Goal: Task Accomplishment & Management: Complete application form

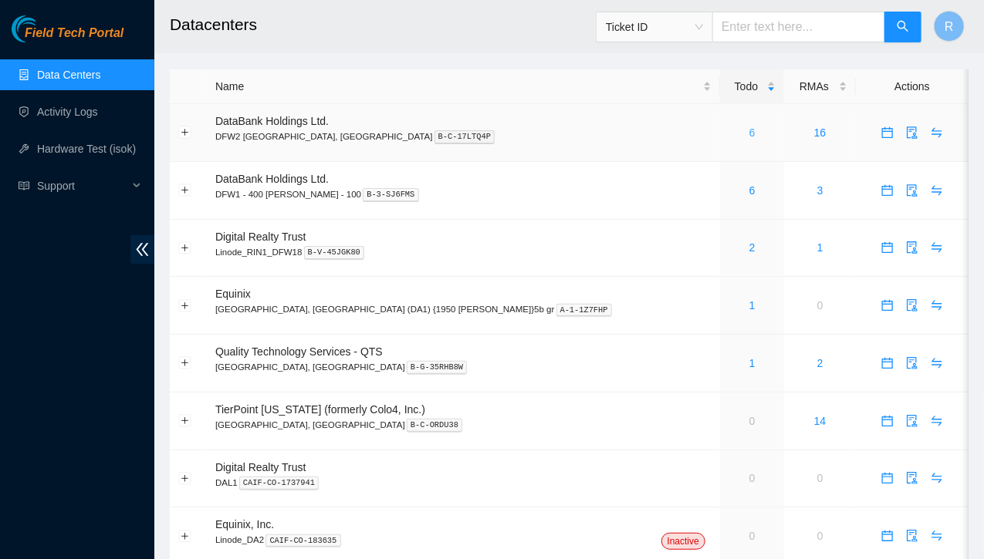
click at [749, 129] on link "6" at bounding box center [752, 133] width 6 height 12
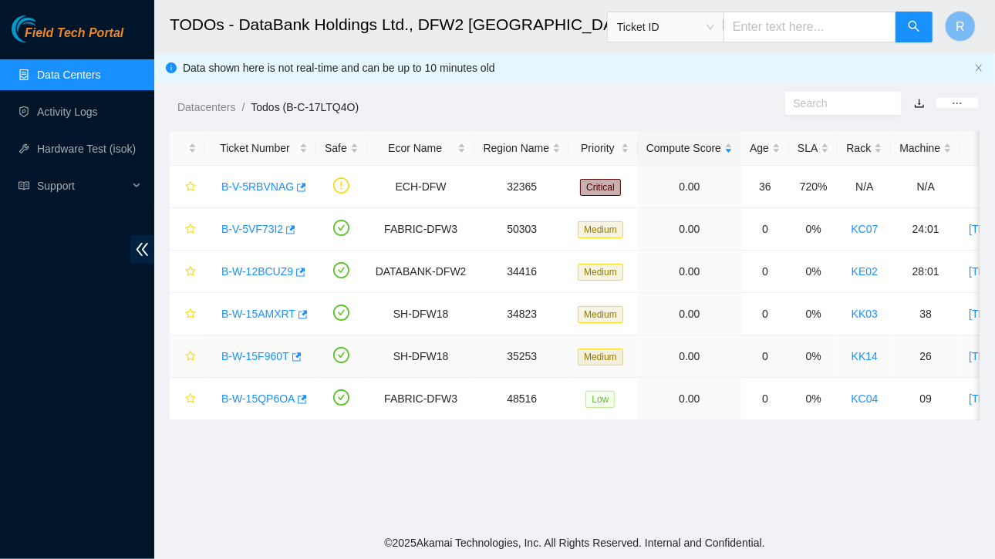
click at [260, 351] on link "B-W-15F960T" at bounding box center [255, 356] width 68 height 12
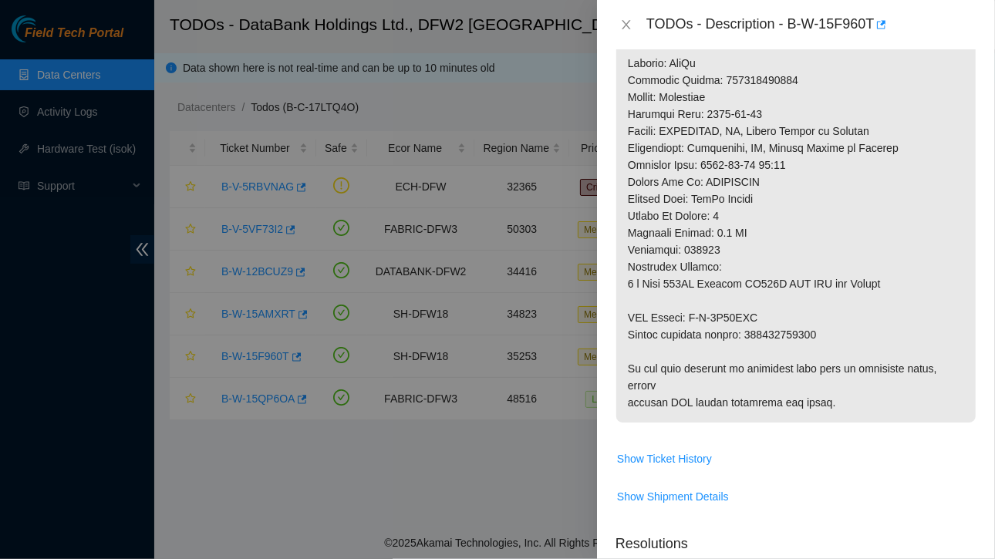
scroll to position [1224, 0]
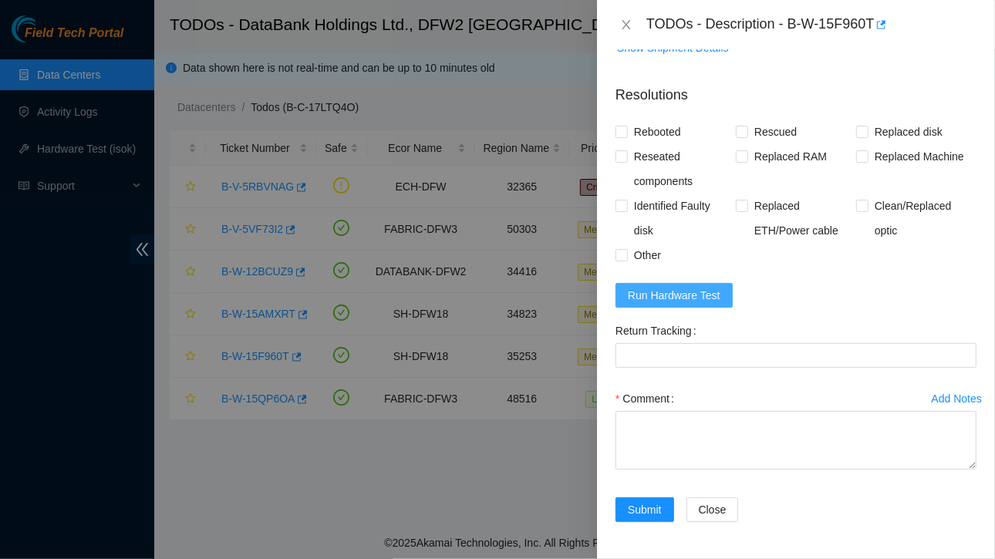
click at [660, 292] on span "Run Hardware Test" at bounding box center [674, 295] width 93 height 17
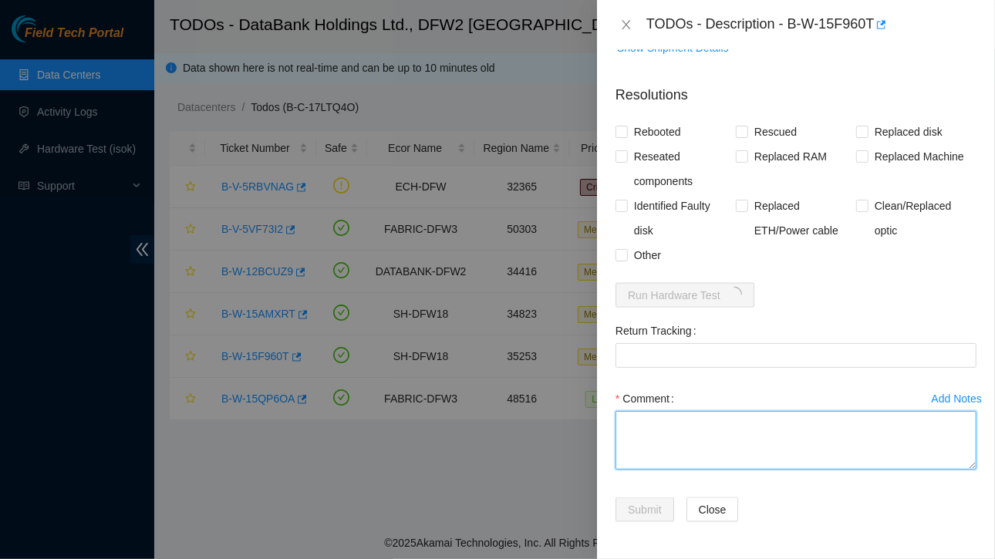
click at [667, 438] on textarea "Comment" at bounding box center [796, 440] width 361 height 59
paste textarea "Ticket:B-W-15F960T Service Order: B-V-5V23LUF Tracking Numbers: 473665215190 Se…"
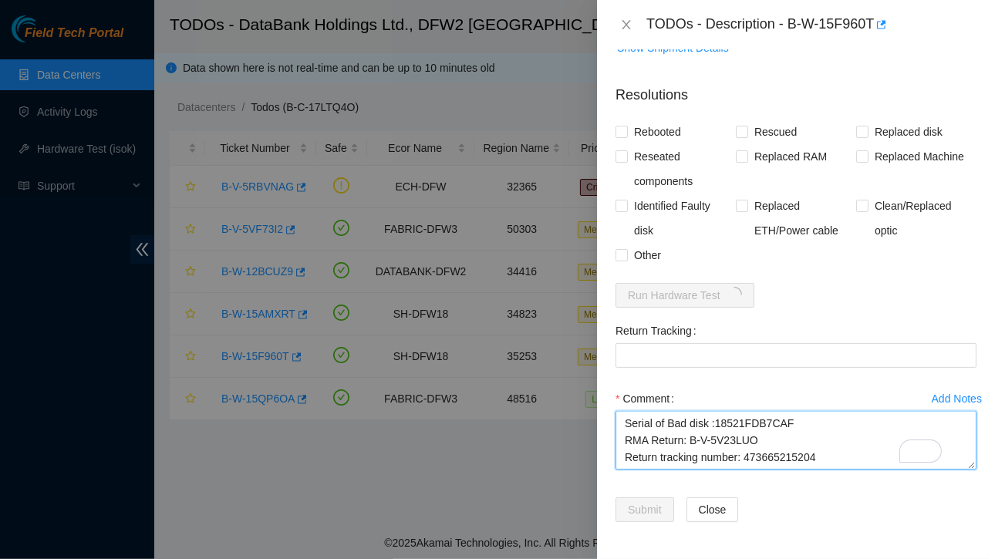
scroll to position [131, 0]
drag, startPoint x: 742, startPoint y: 428, endPoint x: 818, endPoint y: 431, distance: 75.7
click at [818, 431] on textarea "Ticket:B-W-15F960T Service Order: B-V-5V23LUF Tracking Numbers: 473665215190 Se…" at bounding box center [796, 440] width 361 height 59
type textarea "Ticket:B-W-15F960T Service Order: B-V-5V23LUF Tracking Numbers: 473665215190 Se…"
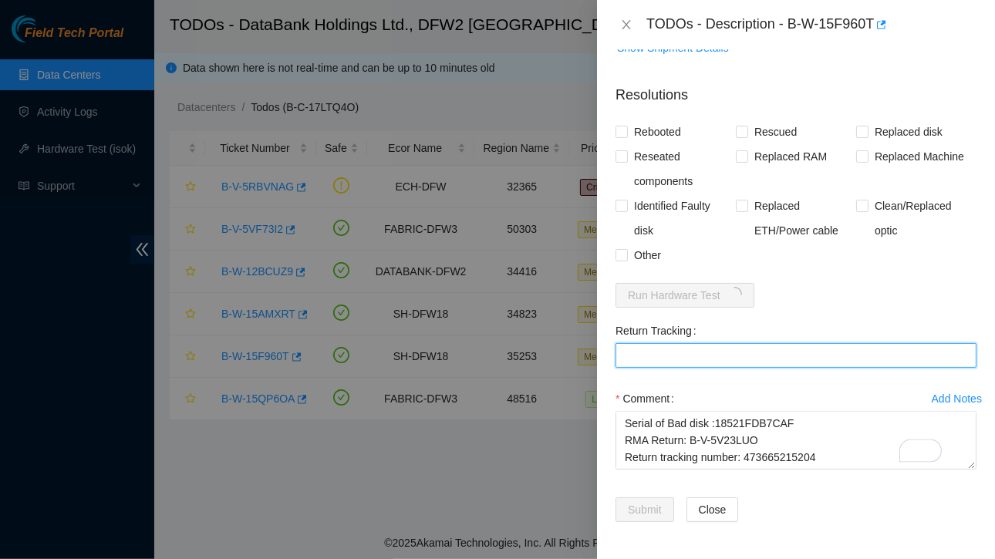
click at [652, 363] on Tracking "Return Tracking" at bounding box center [796, 355] width 361 height 25
paste Tracking "473665215204"
type Tracking "473665215204"
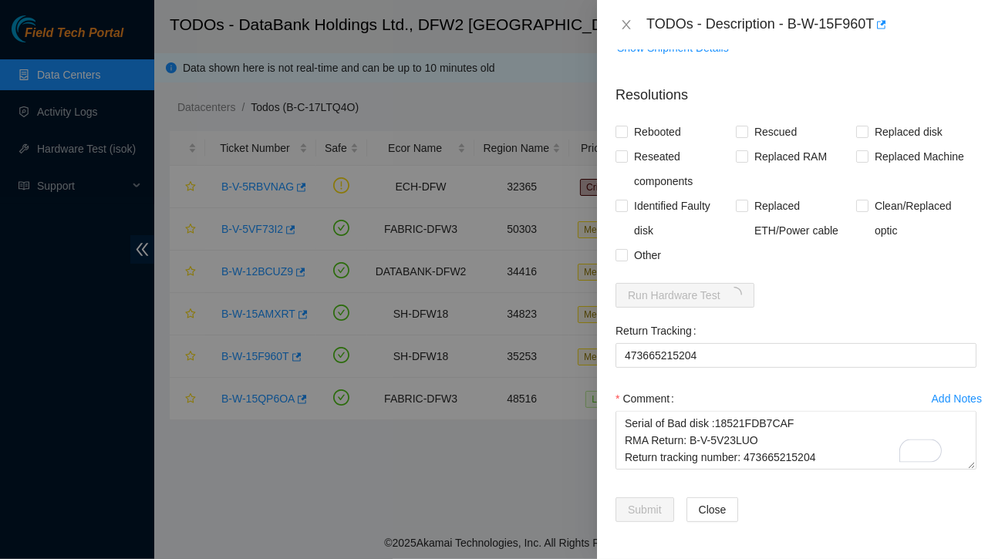
drag, startPoint x: 624, startPoint y: 131, endPoint x: 832, endPoint y: 88, distance: 212.0
click at [832, 88] on p "Resolutions" at bounding box center [796, 89] width 361 height 33
click at [614, 131] on div "Problem Type Hardware Sub Type Disk Rack Number KK14 Machine Number 26 Serial N…" at bounding box center [796, 304] width 398 height 510
click at [620, 132] on input "Rebooted" at bounding box center [621, 131] width 11 height 11
checkbox input "true"
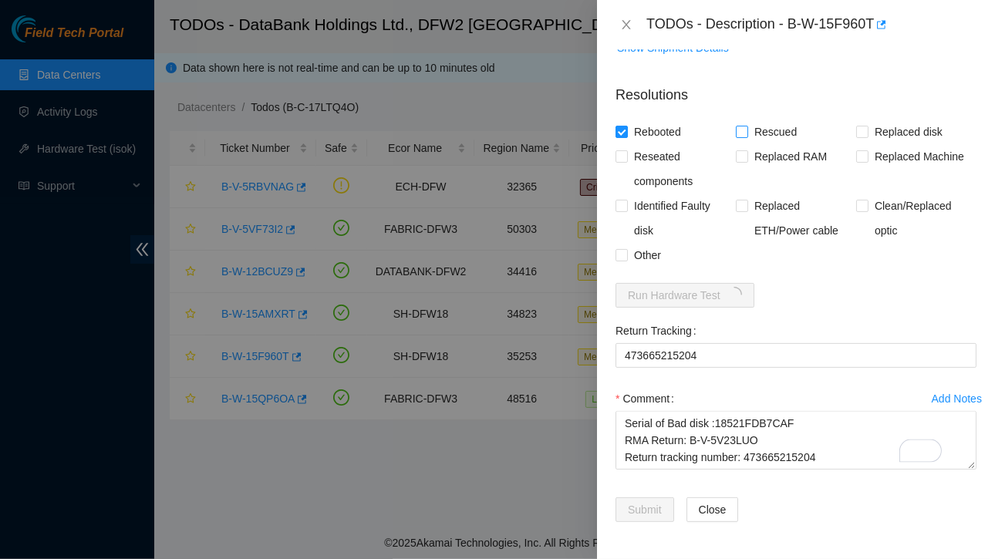
click at [736, 130] on input "Rescued" at bounding box center [741, 131] width 11 height 11
checkbox input "true"
click at [856, 131] on input "Replaced disk" at bounding box center [861, 131] width 11 height 11
checkbox input "true"
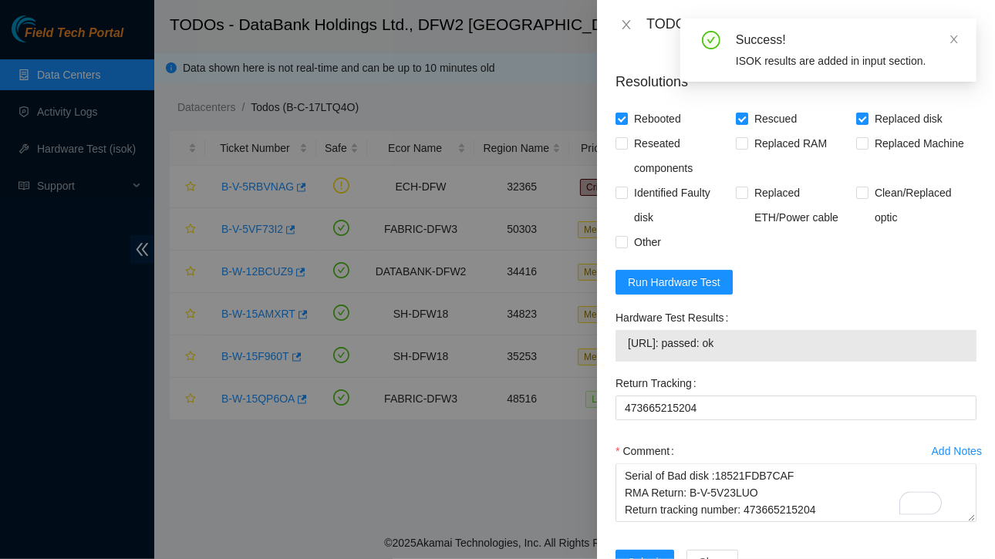
scroll to position [1301, 0]
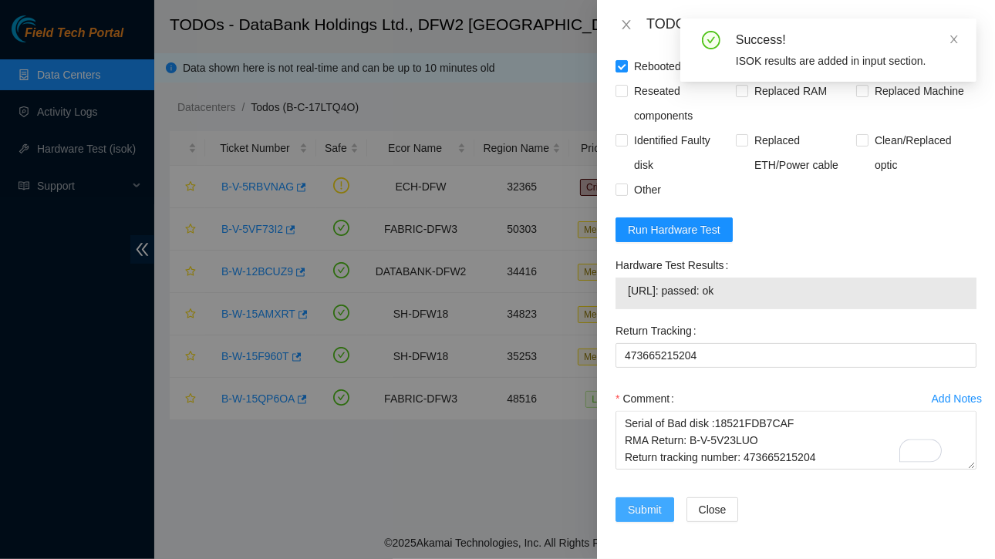
click at [650, 502] on span "Submit" at bounding box center [645, 509] width 34 height 17
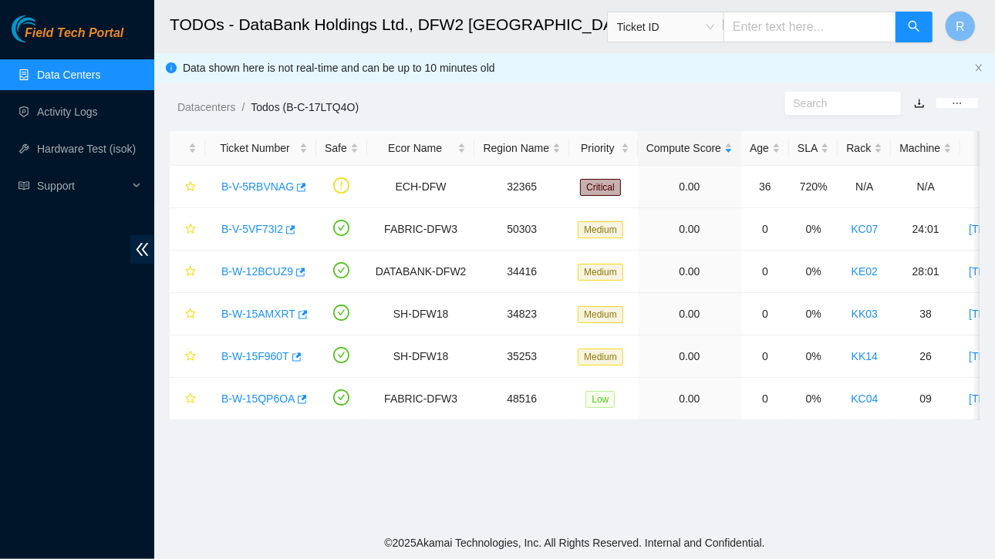
scroll to position [410, 0]
click at [268, 356] on link "B-W-15F960T" at bounding box center [255, 356] width 68 height 12
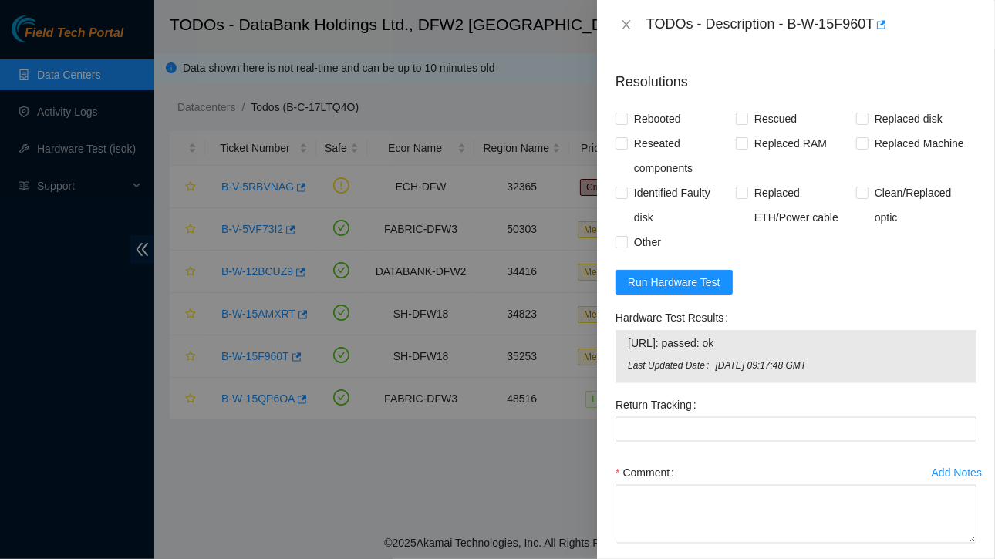
scroll to position [1311, 0]
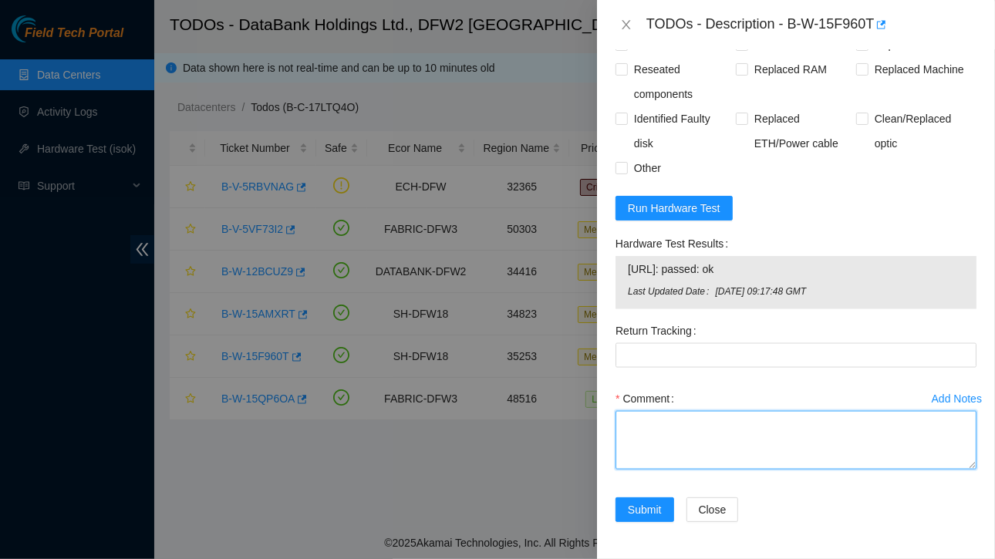
click at [662, 437] on textarea "Comment" at bounding box center [796, 440] width 361 height 59
paste textarea "Ticket:B-W-15F960T Service Order: B-V-5V23LUF Tracking Numbers: 473665215190 Se…"
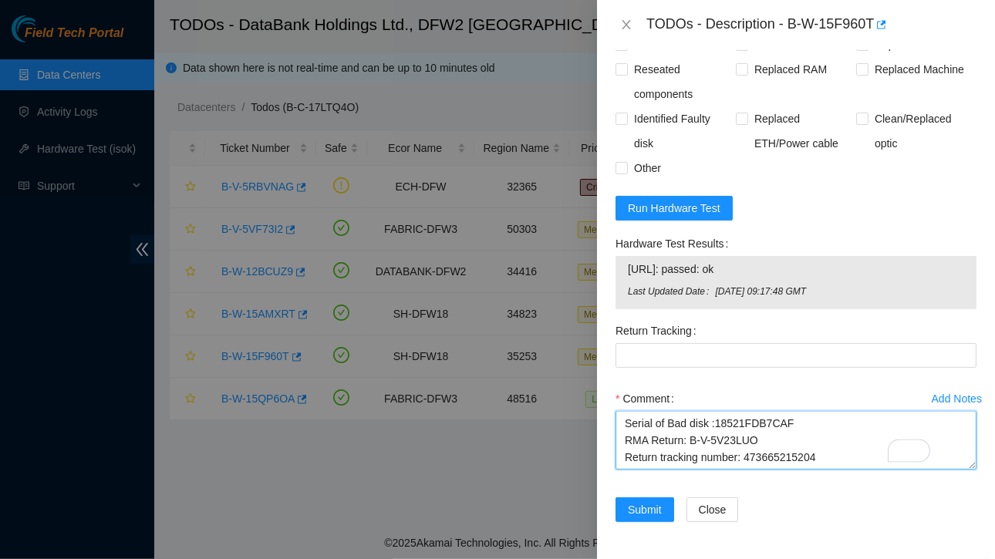
scroll to position [131, 0]
drag, startPoint x: 743, startPoint y: 430, endPoint x: 838, endPoint y: 433, distance: 94.9
click at [838, 433] on textarea "Ticket:B-W-15F960T Service Order: B-V-5V23LUF Tracking Numbers: 473665215190 Se…" at bounding box center [796, 440] width 361 height 59
type textarea "Ticket:B-W-15F960T Service Order: B-V-5V23LUF Tracking Numbers: 473665215190 Se…"
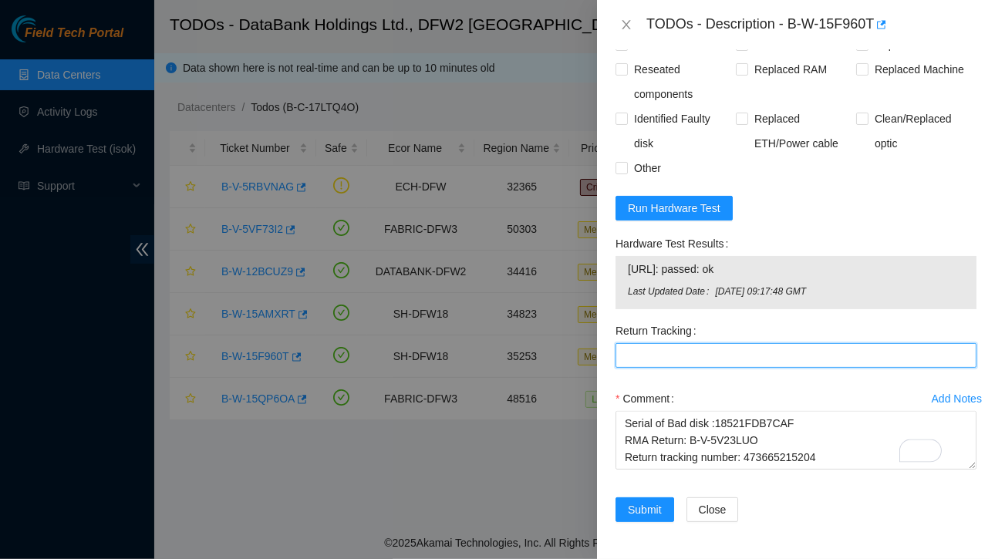
click at [633, 359] on Tracking "Return Tracking" at bounding box center [796, 355] width 361 height 25
paste Tracking "473665215204"
type Tracking "473665215204"
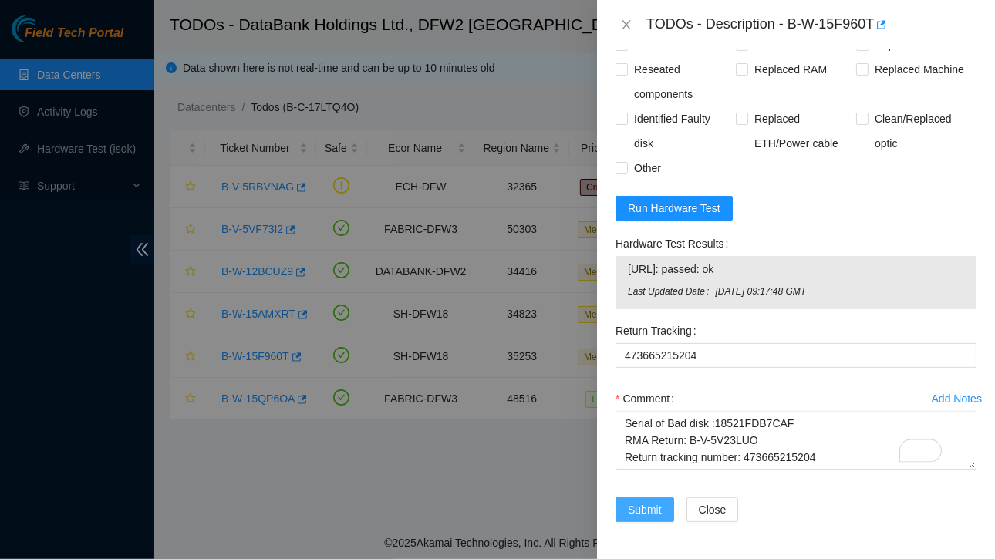
click at [643, 509] on span "Submit" at bounding box center [645, 509] width 34 height 17
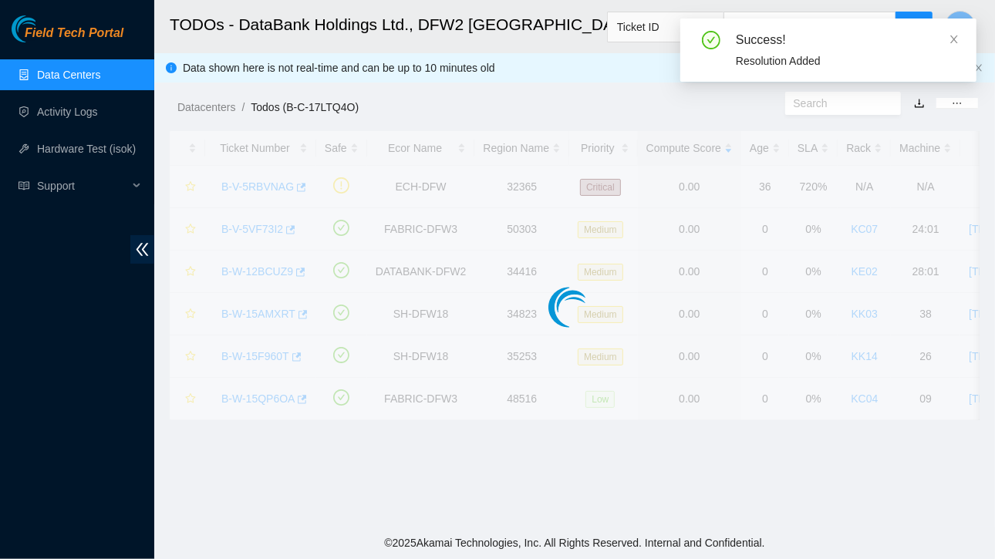
scroll to position [399, 0]
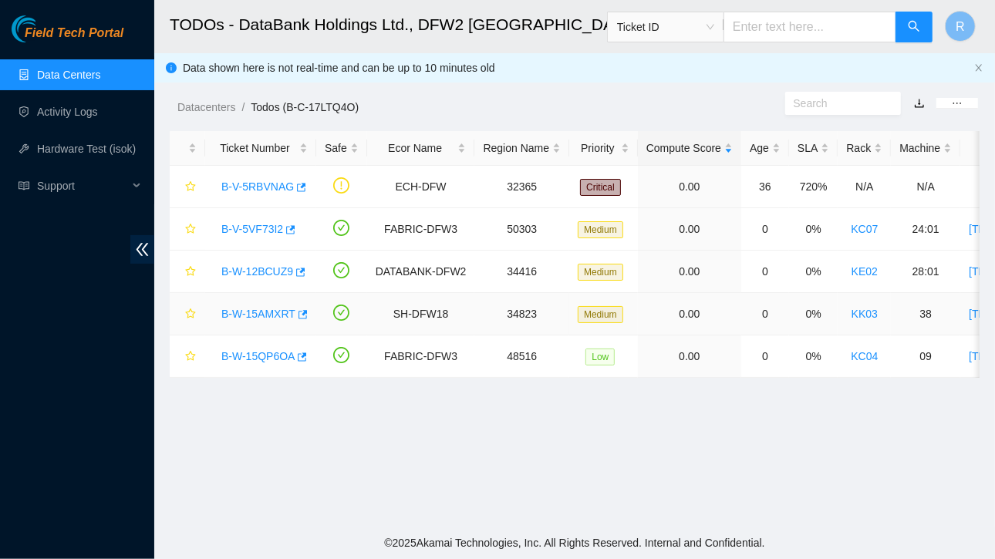
click at [269, 312] on link "B-W-15AMXRT" at bounding box center [258, 314] width 74 height 12
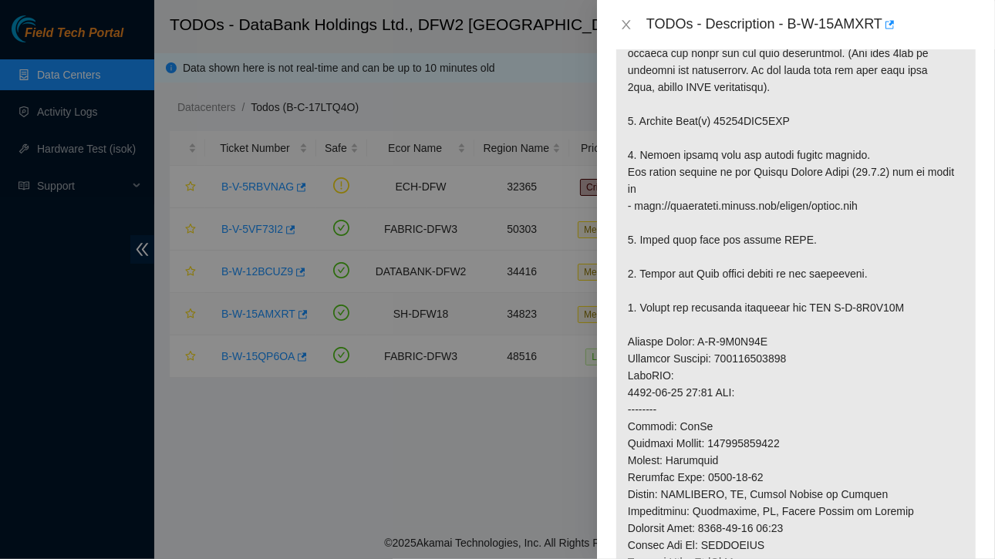
scroll to position [1224, 0]
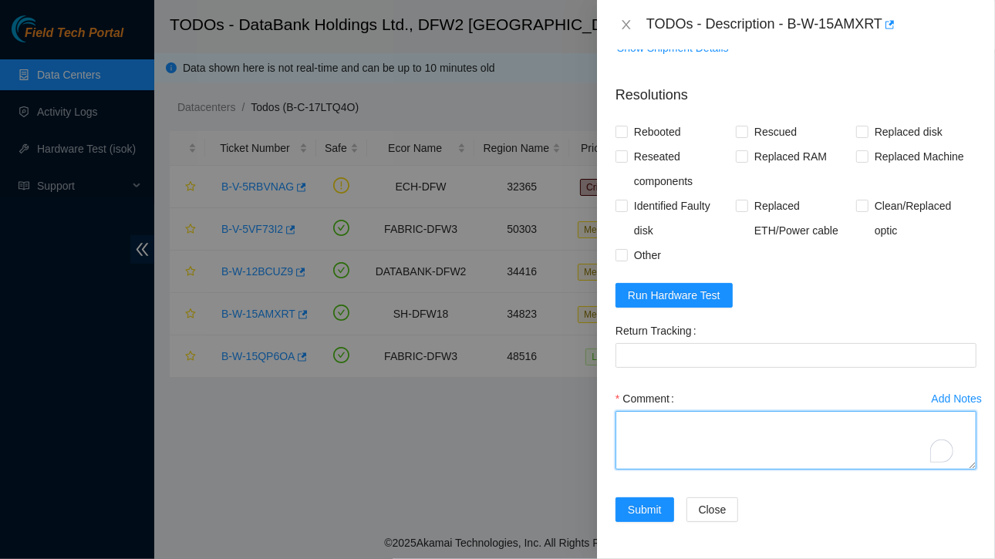
click at [717, 434] on textarea "Comment" at bounding box center [796, 440] width 361 height 59
paste textarea "Ticket:B-W-15AMXR Service Order: B-V-5V1X33L Tracking Numbers: 473665215156 Ser…"
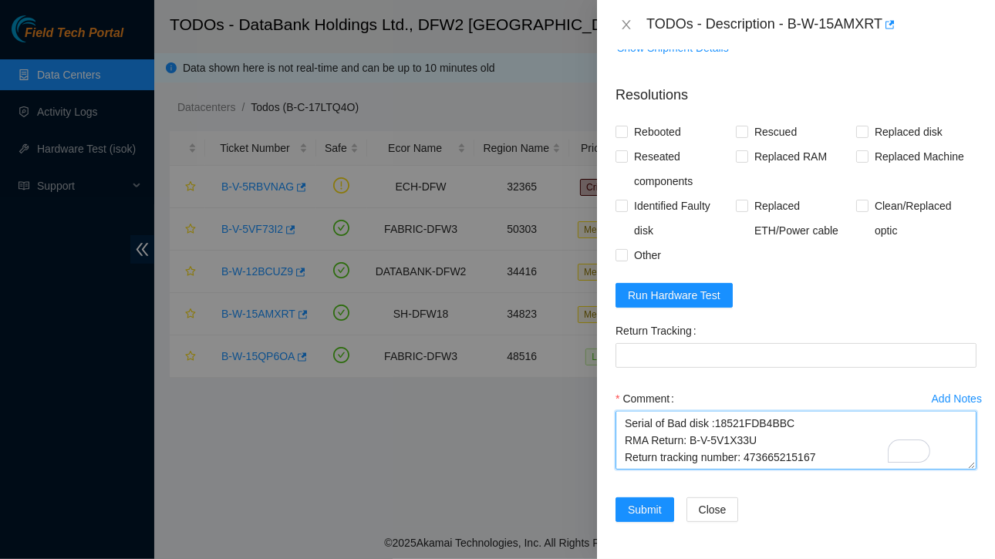
scroll to position [114, 0]
drag, startPoint x: 741, startPoint y: 427, endPoint x: 813, endPoint y: 434, distance: 72.0
click at [813, 434] on textarea "Ticket:B-W-15AMXR Service Order: B-V-5V1X33L Tracking Numbers: 473665215156 Ser…" at bounding box center [796, 440] width 361 height 59
type textarea "Ticket:B-W-15AMXR Service Order: B-V-5V1X33L Tracking Numbers: 473665215156 Ser…"
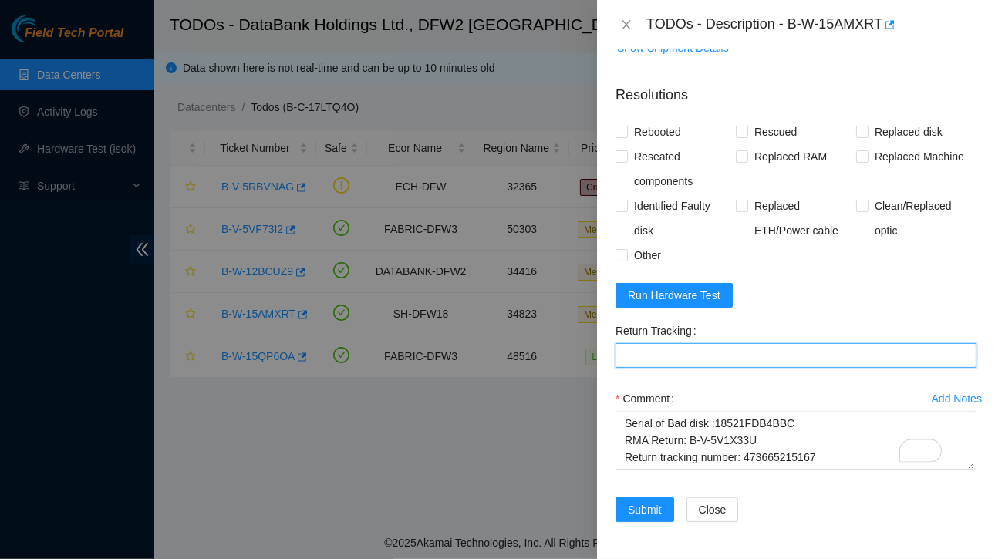
click at [642, 347] on Tracking "Return Tracking" at bounding box center [796, 355] width 361 height 25
paste Tracking "473665215167"
type Tracking "473665215167"
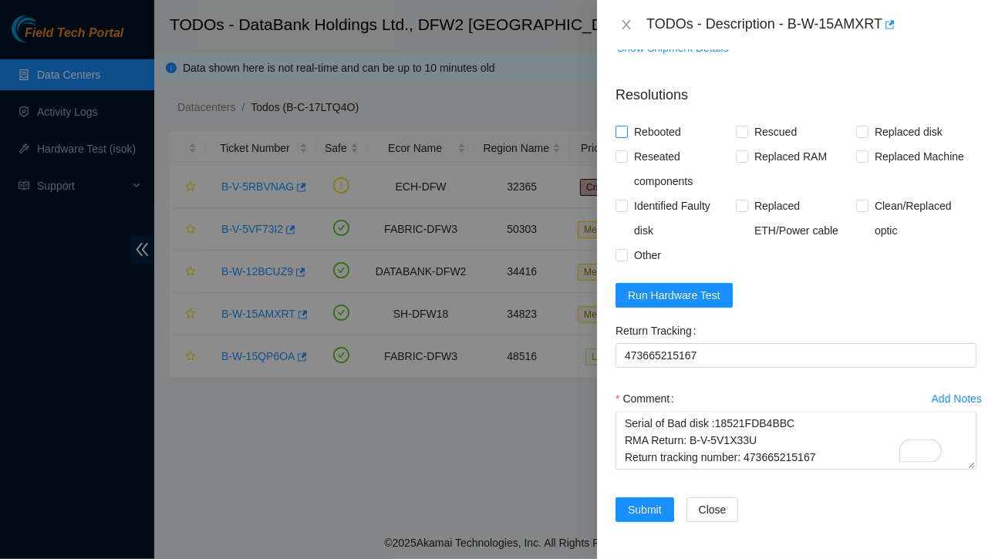
click at [623, 130] on input "Rebooted" at bounding box center [621, 131] width 11 height 11
checkbox input "true"
click at [740, 137] on span at bounding box center [742, 132] width 12 height 12
click at [740, 137] on input "Rescued" at bounding box center [741, 131] width 11 height 11
checkbox input "true"
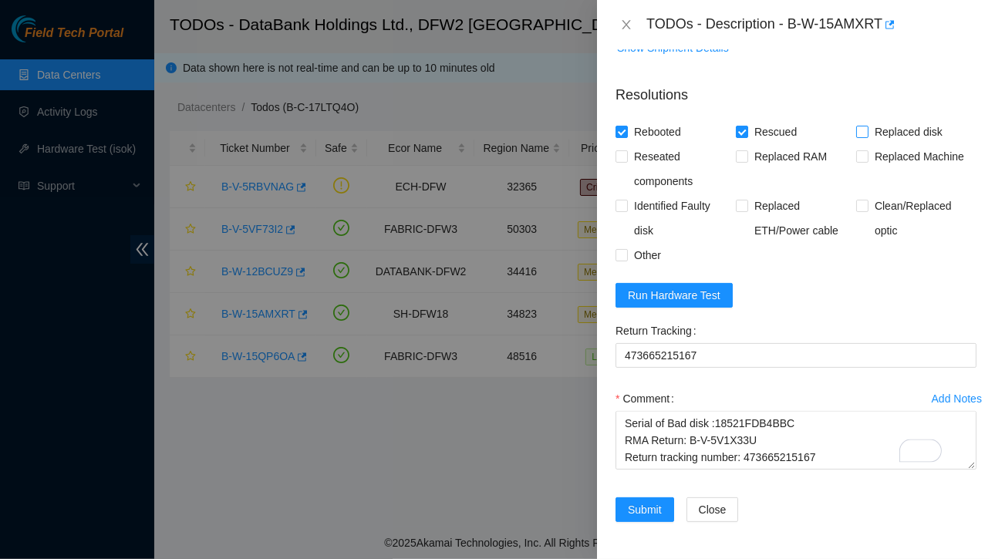
click at [859, 133] on input "Replaced disk" at bounding box center [861, 131] width 11 height 11
checkbox input "true"
click at [694, 295] on span "Run Hardware Test" at bounding box center [674, 295] width 93 height 17
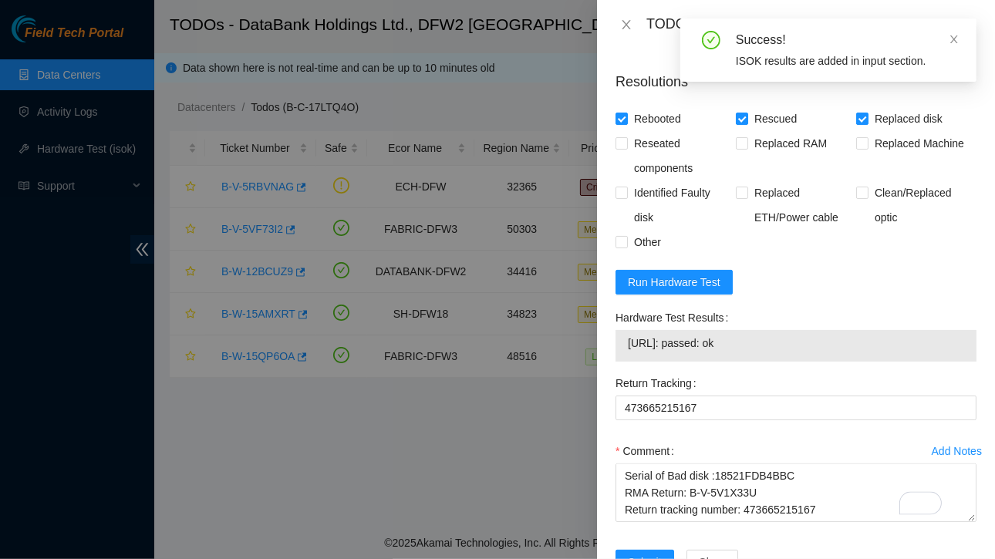
scroll to position [1301, 0]
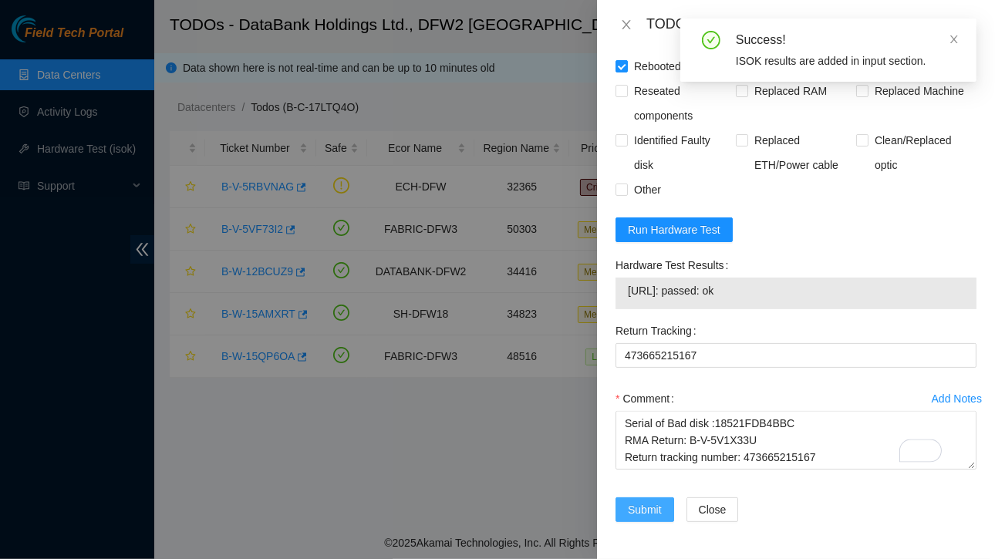
click at [626, 498] on button "Submit" at bounding box center [645, 510] width 59 height 25
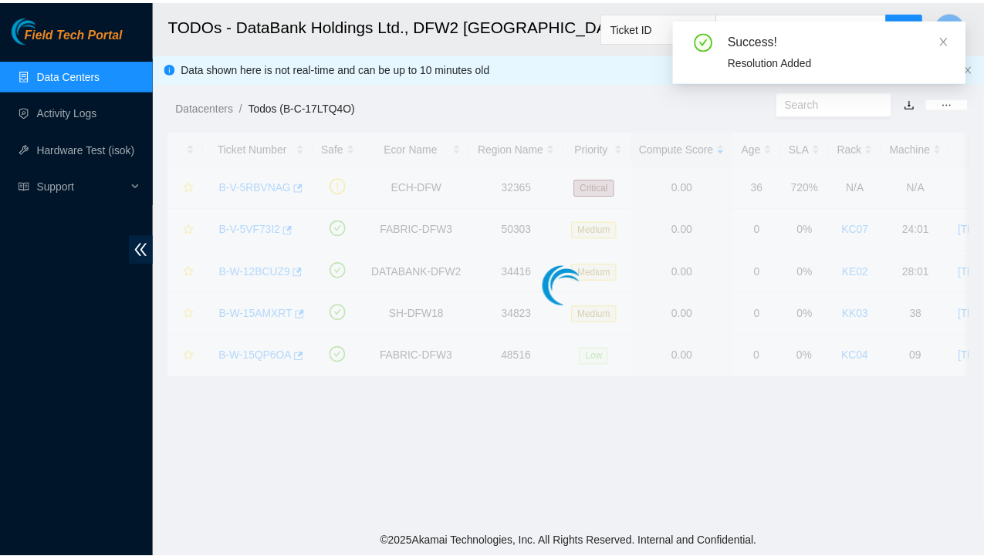
scroll to position [410, 0]
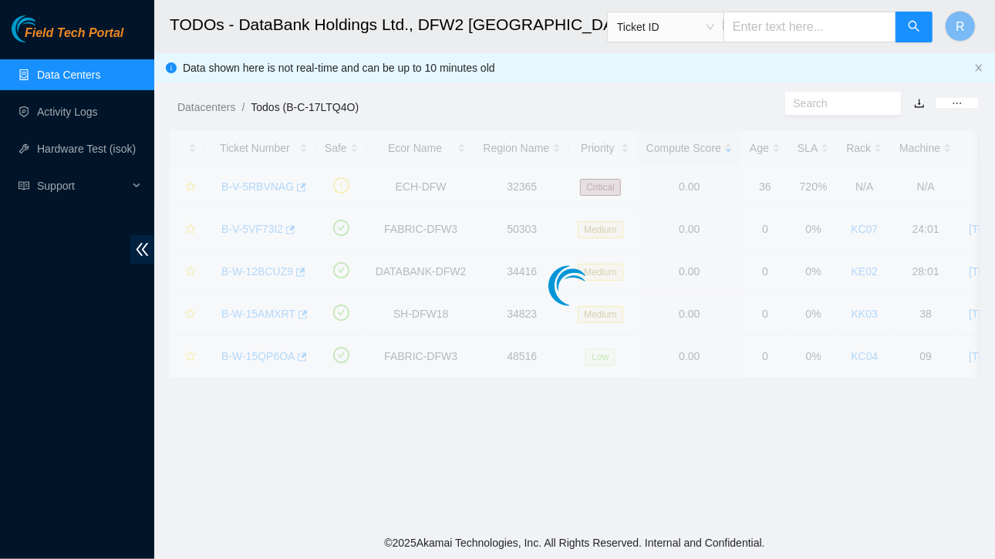
click at [77, 70] on link "Data Centers" at bounding box center [68, 75] width 63 height 12
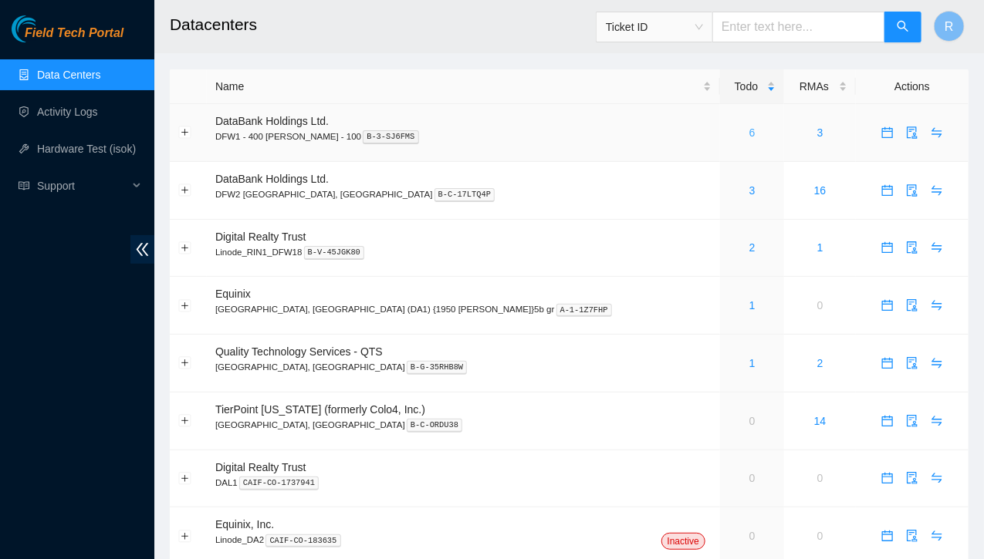
click at [749, 133] on link "6" at bounding box center [752, 133] width 6 height 12
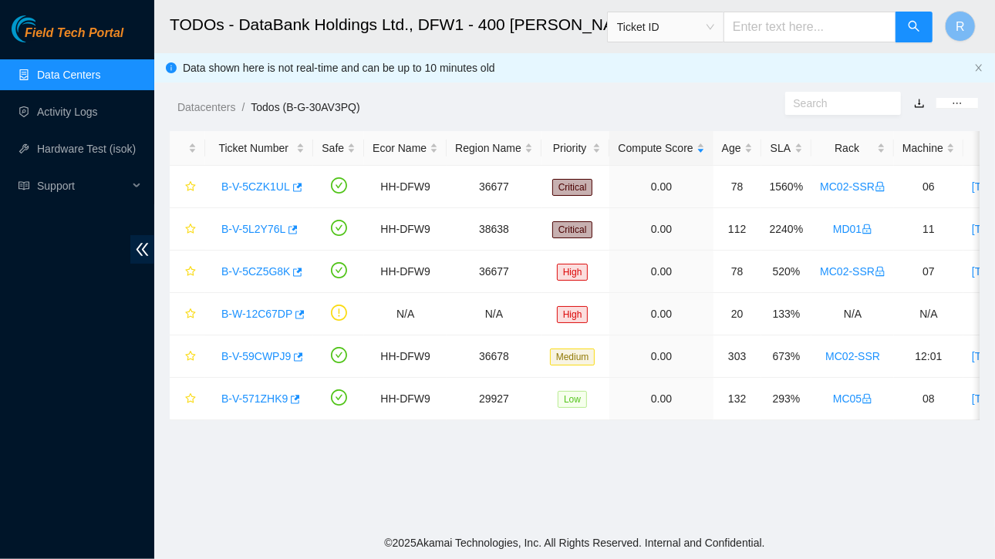
click at [79, 78] on link "Data Centers" at bounding box center [68, 75] width 63 height 12
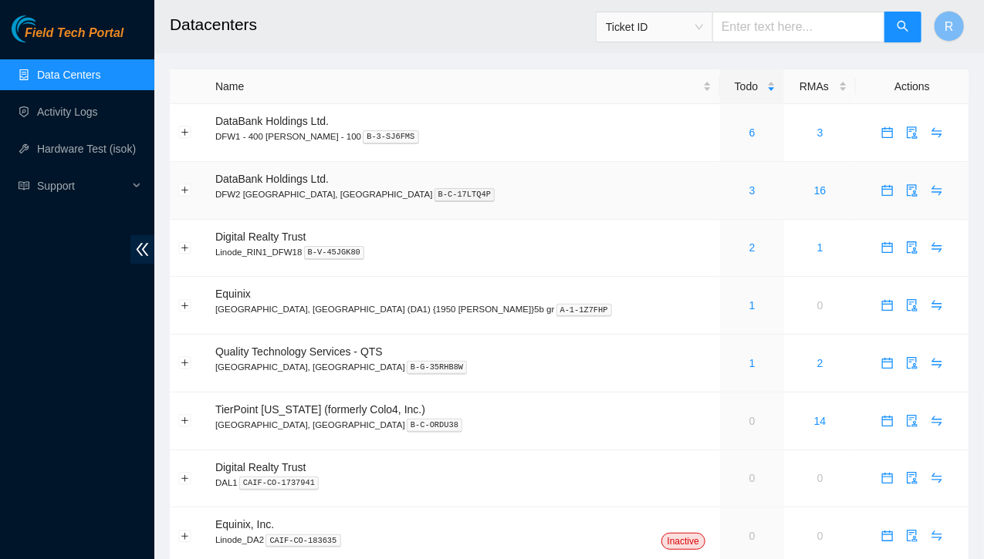
click at [728, 191] on div "3" at bounding box center [751, 190] width 47 height 17
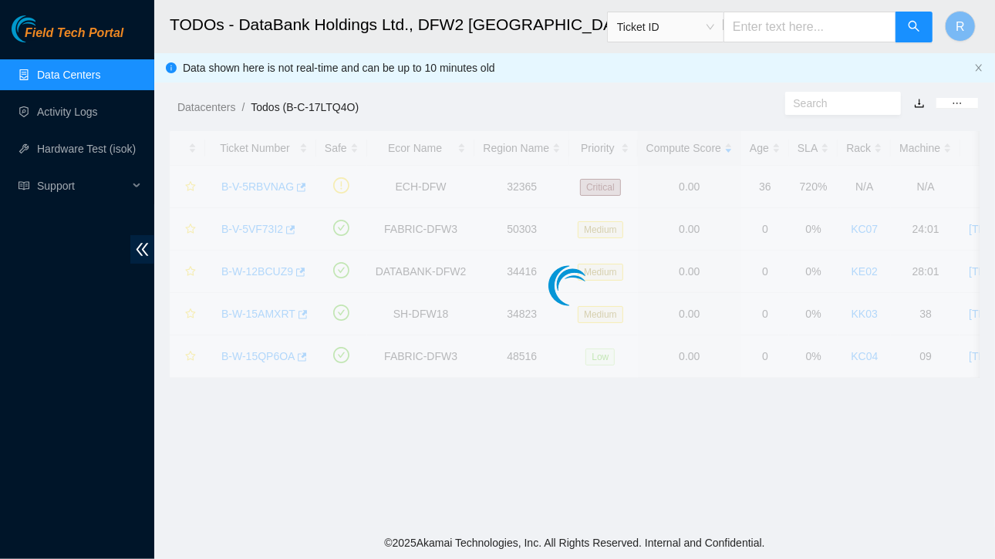
click at [68, 81] on link "Data Centers" at bounding box center [68, 75] width 63 height 12
